Goal: Task Accomplishment & Management: Use online tool/utility

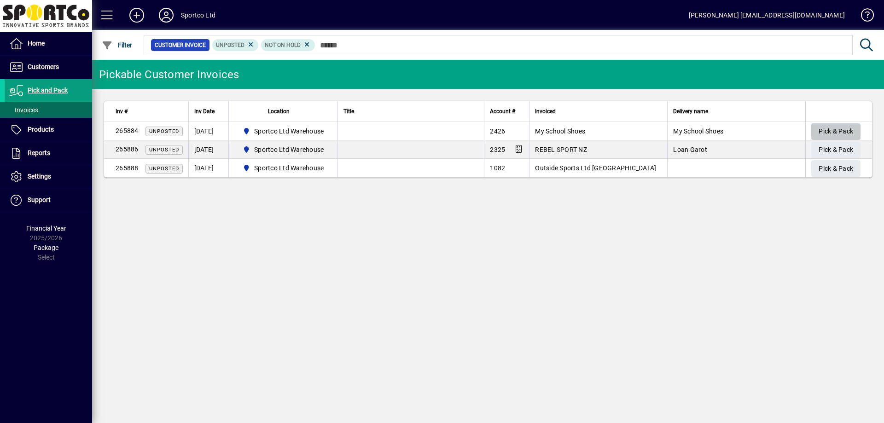
click at [853, 134] on span "Pick & Pack" at bounding box center [836, 131] width 35 height 15
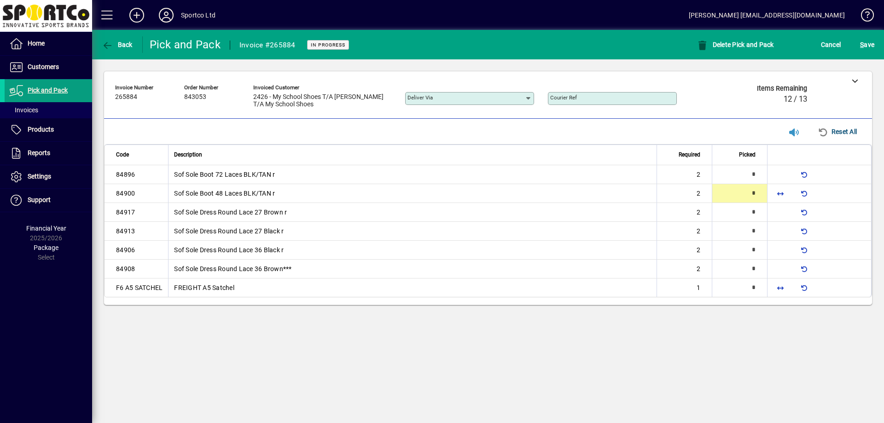
type input "*"
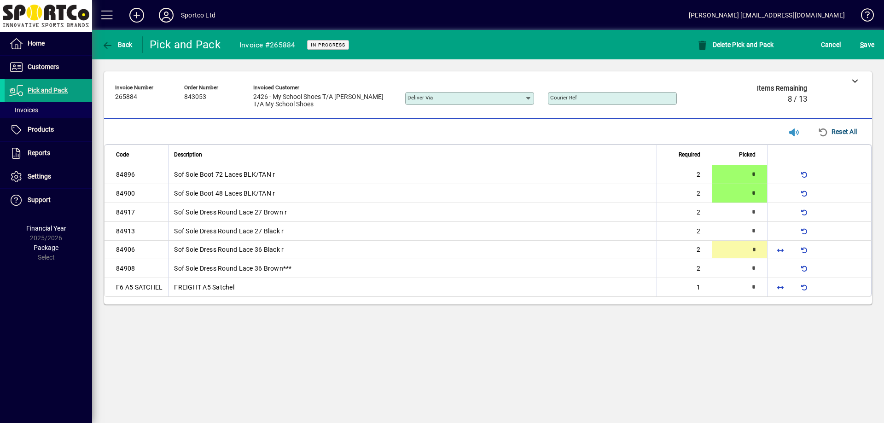
type input "*"
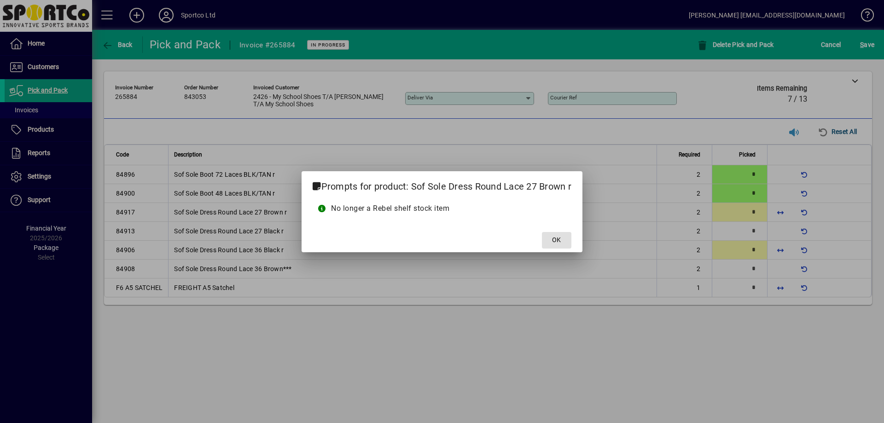
click at [542, 232] on button "OK" at bounding box center [556, 240] width 29 height 17
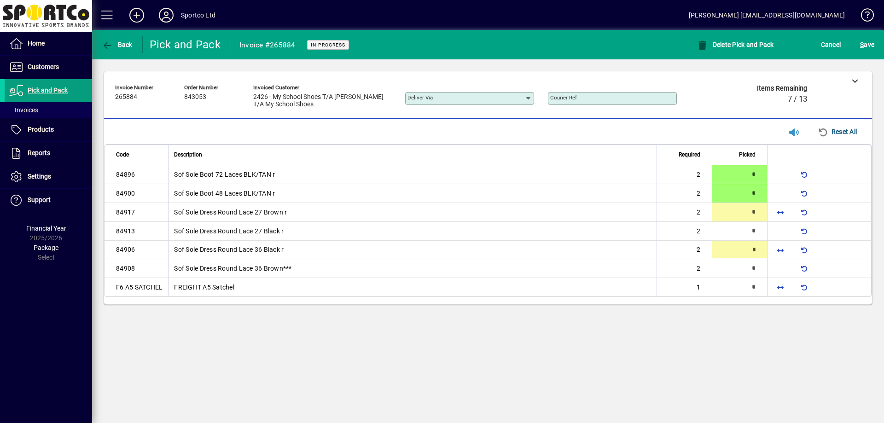
type input "*"
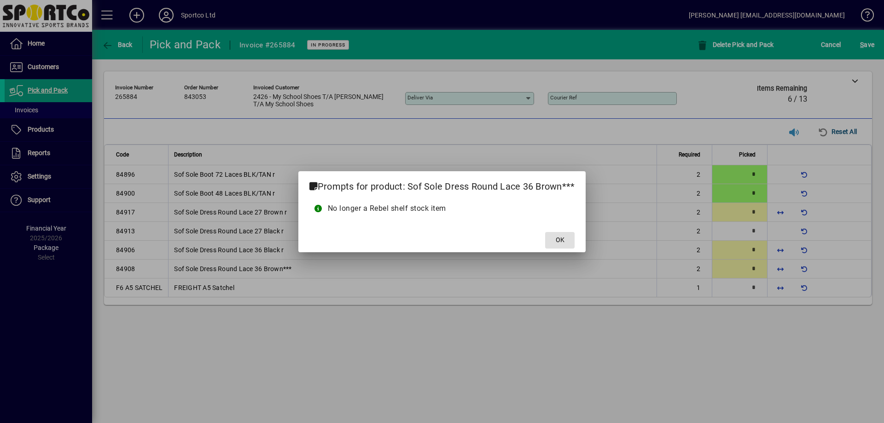
click at [545, 232] on button "OK" at bounding box center [559, 240] width 29 height 17
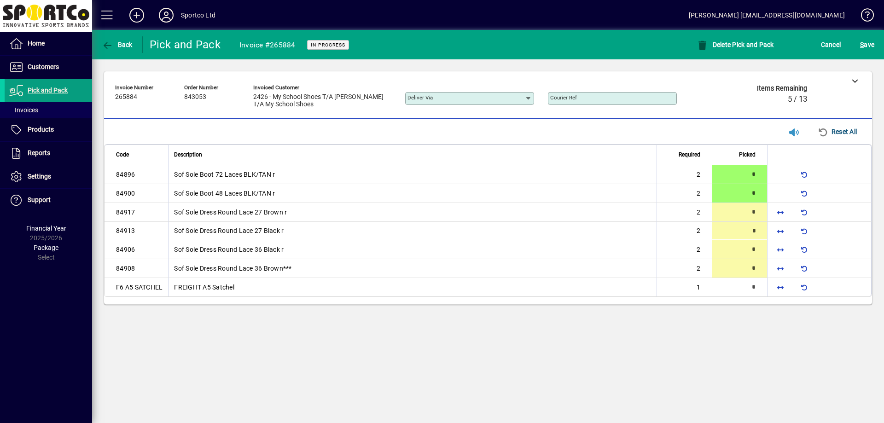
type input "*"
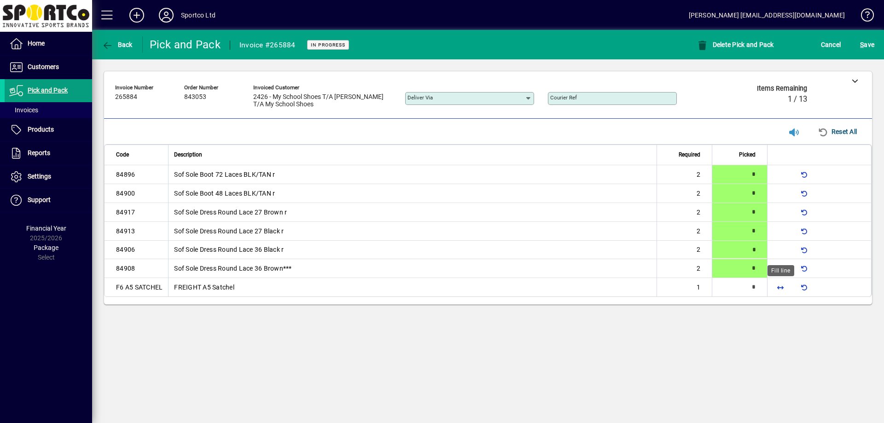
click at [776, 289] on span "button" at bounding box center [781, 287] width 22 height 22
type input "*"
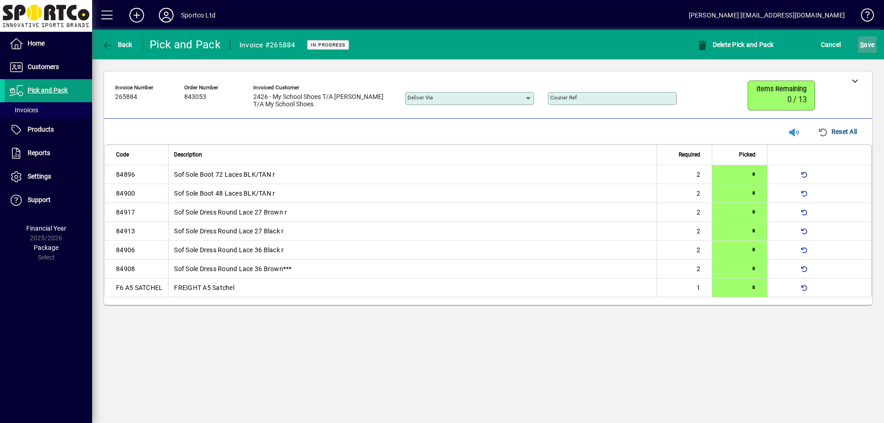
drag, startPoint x: 864, startPoint y: 42, endPoint x: 860, endPoint y: 46, distance: 5.2
click at [864, 43] on span "S" at bounding box center [862, 44] width 4 height 7
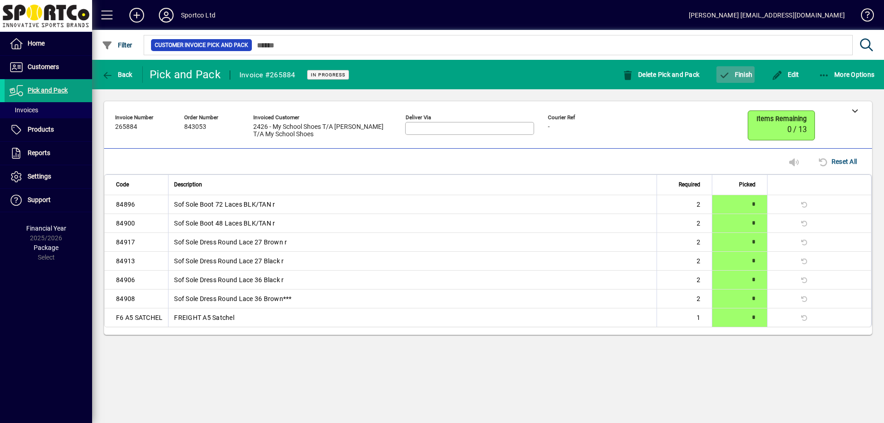
click at [742, 77] on span "Finish" at bounding box center [736, 74] width 34 height 7
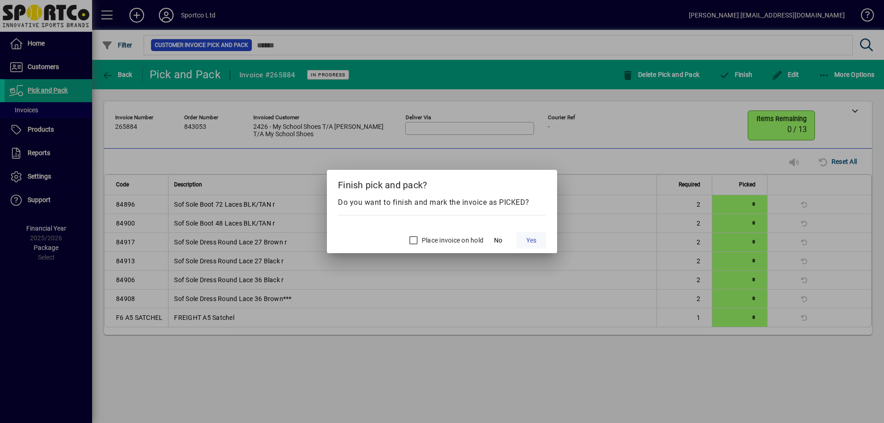
click at [532, 241] on span "Yes" at bounding box center [531, 241] width 10 height 10
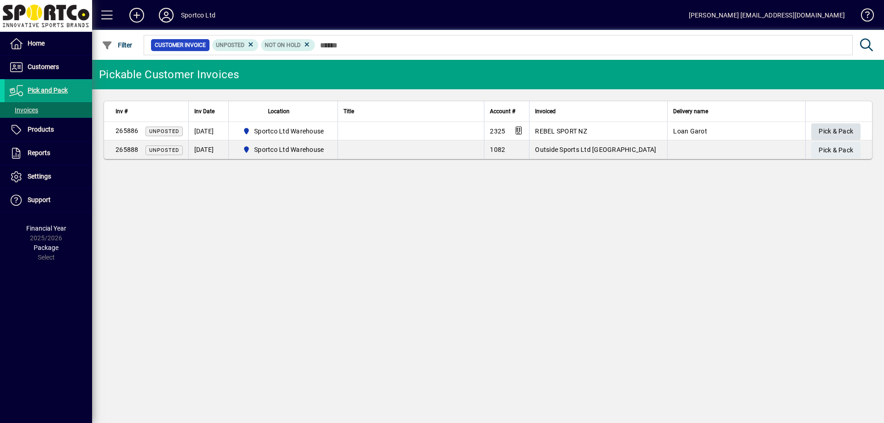
drag, startPoint x: 836, startPoint y: 131, endPoint x: 829, endPoint y: 130, distance: 7.4
click at [836, 132] on span "Pick & Pack" at bounding box center [836, 131] width 35 height 15
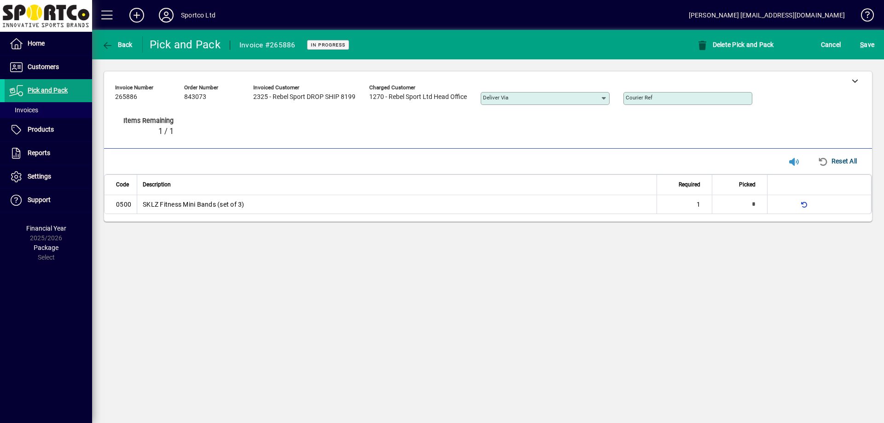
type input "*"
click at [870, 54] on span "submit" at bounding box center [867, 45] width 19 height 22
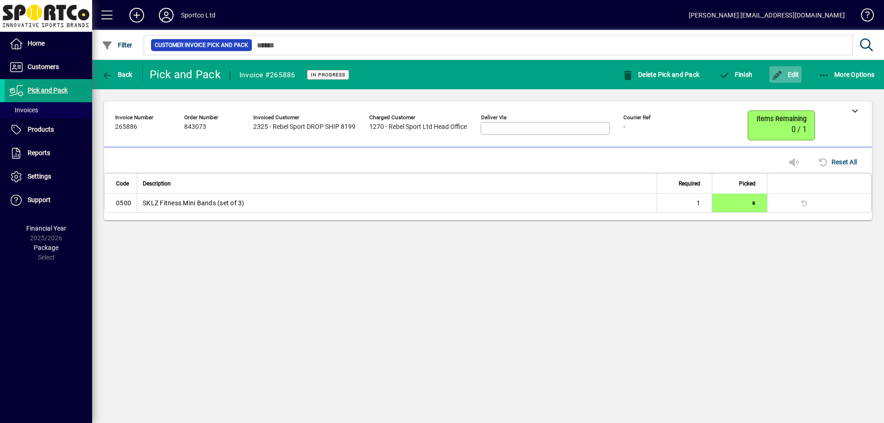
click at [795, 76] on span "Edit" at bounding box center [786, 74] width 28 height 7
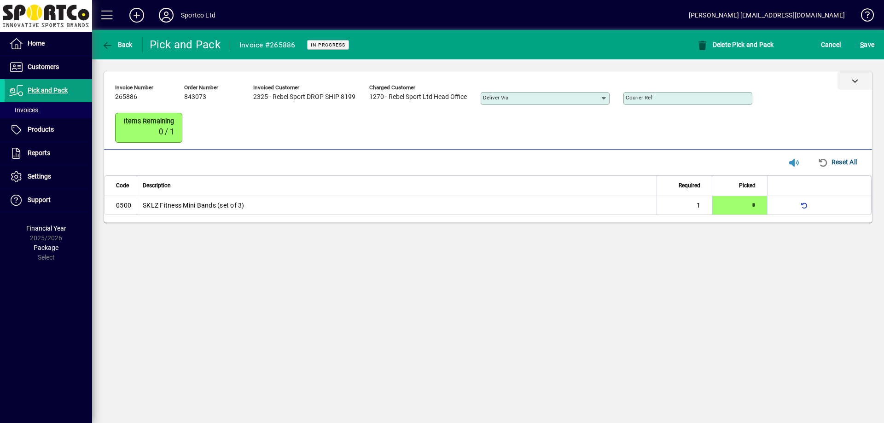
click at [844, 80] on div at bounding box center [855, 80] width 35 height 18
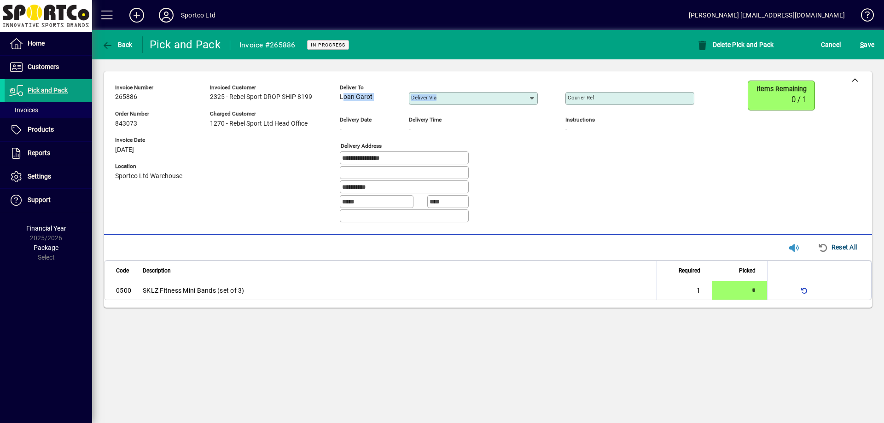
drag, startPoint x: 339, startPoint y: 97, endPoint x: 385, endPoint y: 102, distance: 45.9
click at [411, 98] on div "**********" at bounding box center [411, 156] width 593 height 150
click at [375, 99] on div "Loan Garot" at bounding box center [367, 97] width 55 height 10
drag, startPoint x: 375, startPoint y: 97, endPoint x: 339, endPoint y: 101, distance: 36.6
click at [339, 101] on div "**********" at bounding box center [411, 156] width 593 height 150
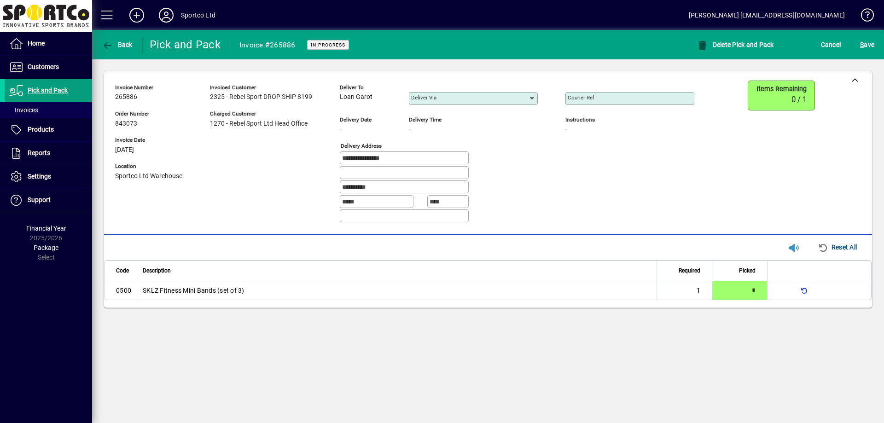
copy span "Loan Garot"
drag, startPoint x: 407, startPoint y: 163, endPoint x: 327, endPoint y: 164, distance: 79.7
click at [327, 164] on div "**********" at bounding box center [411, 156] width 593 height 150
drag, startPoint x: 399, startPoint y: 188, endPoint x: 318, endPoint y: 203, distance: 82.9
click at [318, 203] on div "**********" at bounding box center [411, 156] width 593 height 150
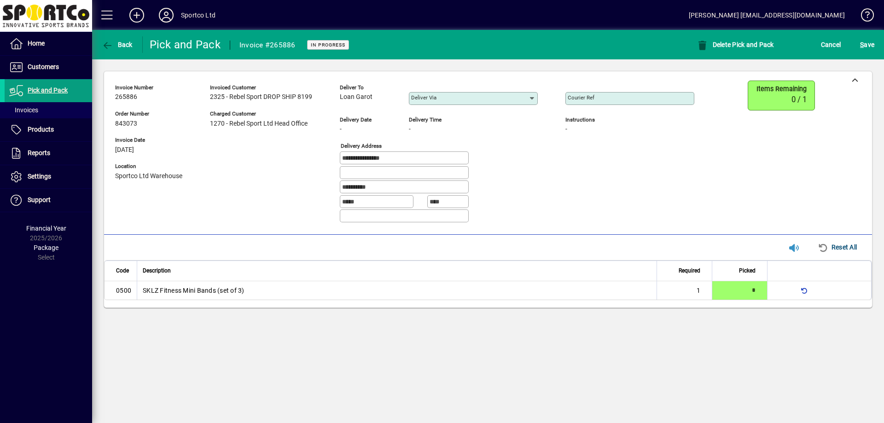
click at [642, 98] on input "Courier Ref" at bounding box center [631, 98] width 126 height 7
paste input "**********"
type input "**********"
click at [872, 39] on span "S ave" at bounding box center [867, 44] width 14 height 15
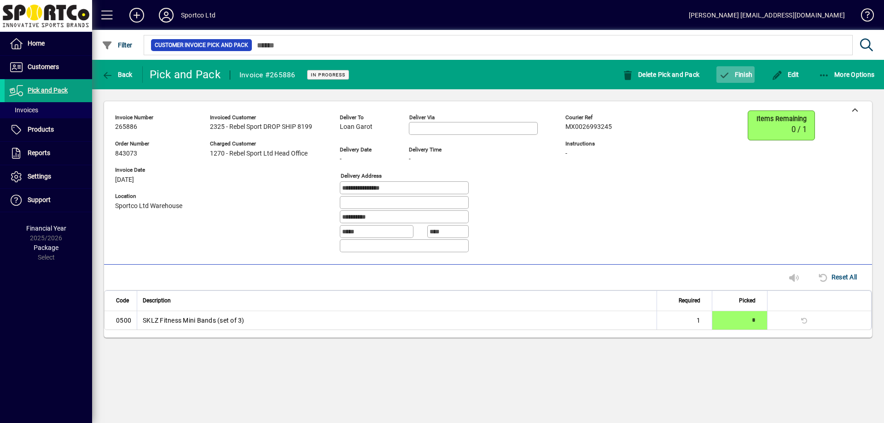
click at [731, 78] on span "button" at bounding box center [736, 75] width 38 height 22
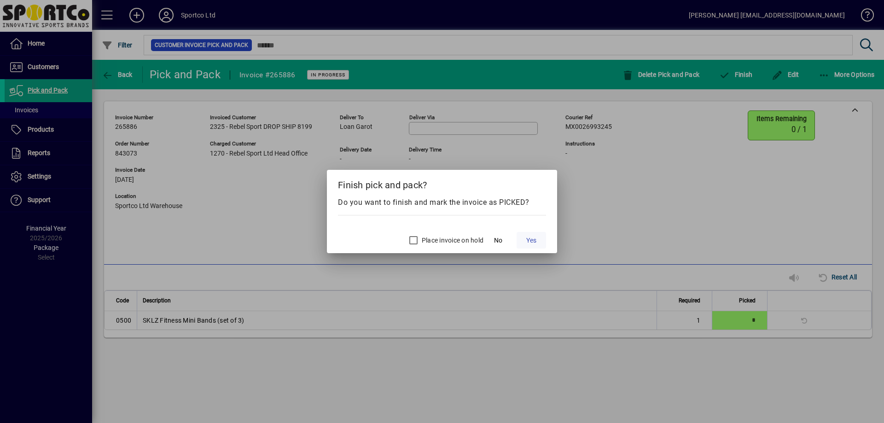
click at [534, 243] on span "Yes" at bounding box center [531, 241] width 10 height 10
